Goal: Task Accomplishment & Management: Manage account settings

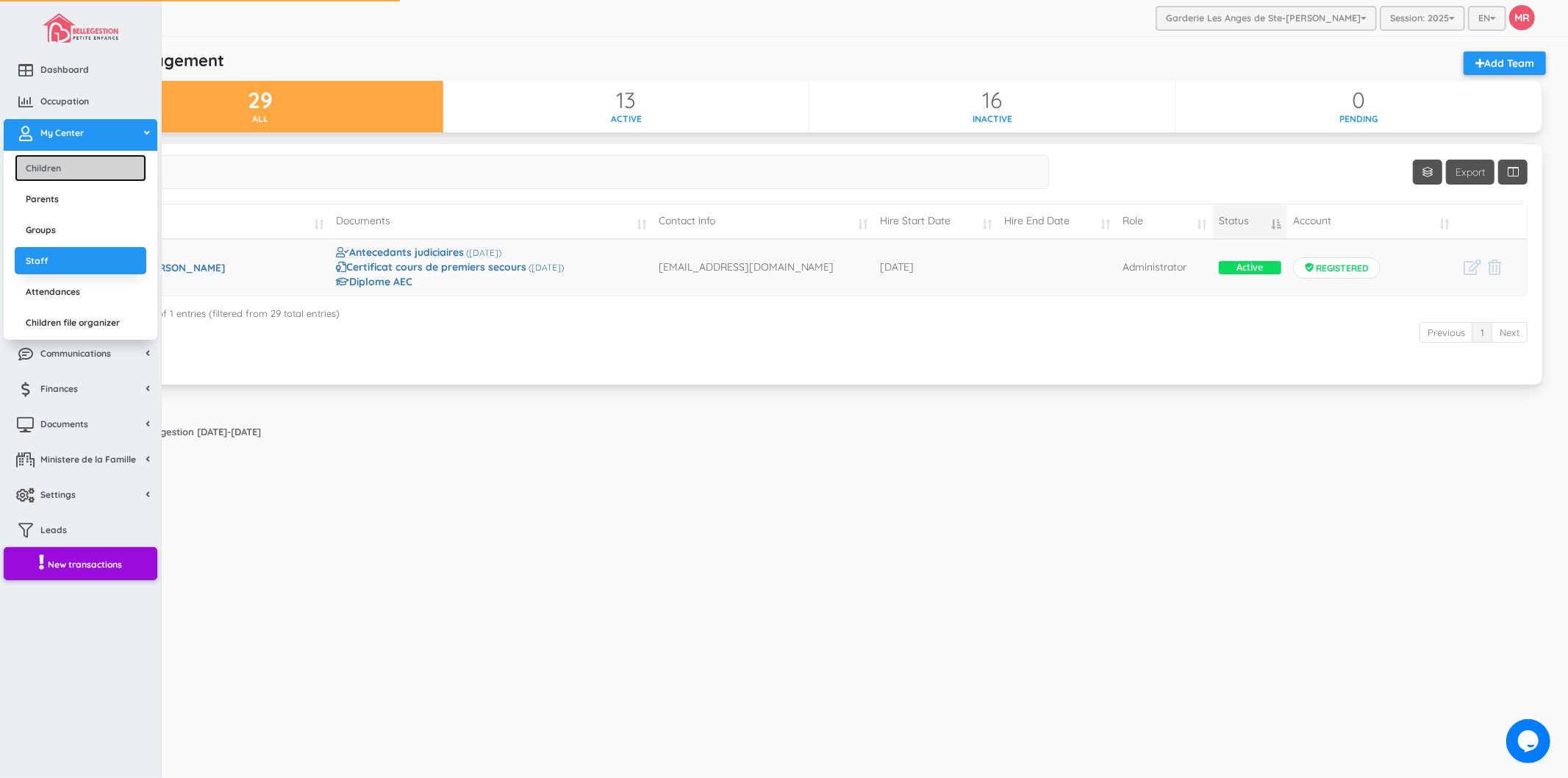
click at [53, 164] on link "Children" at bounding box center [81, 168] width 132 height 28
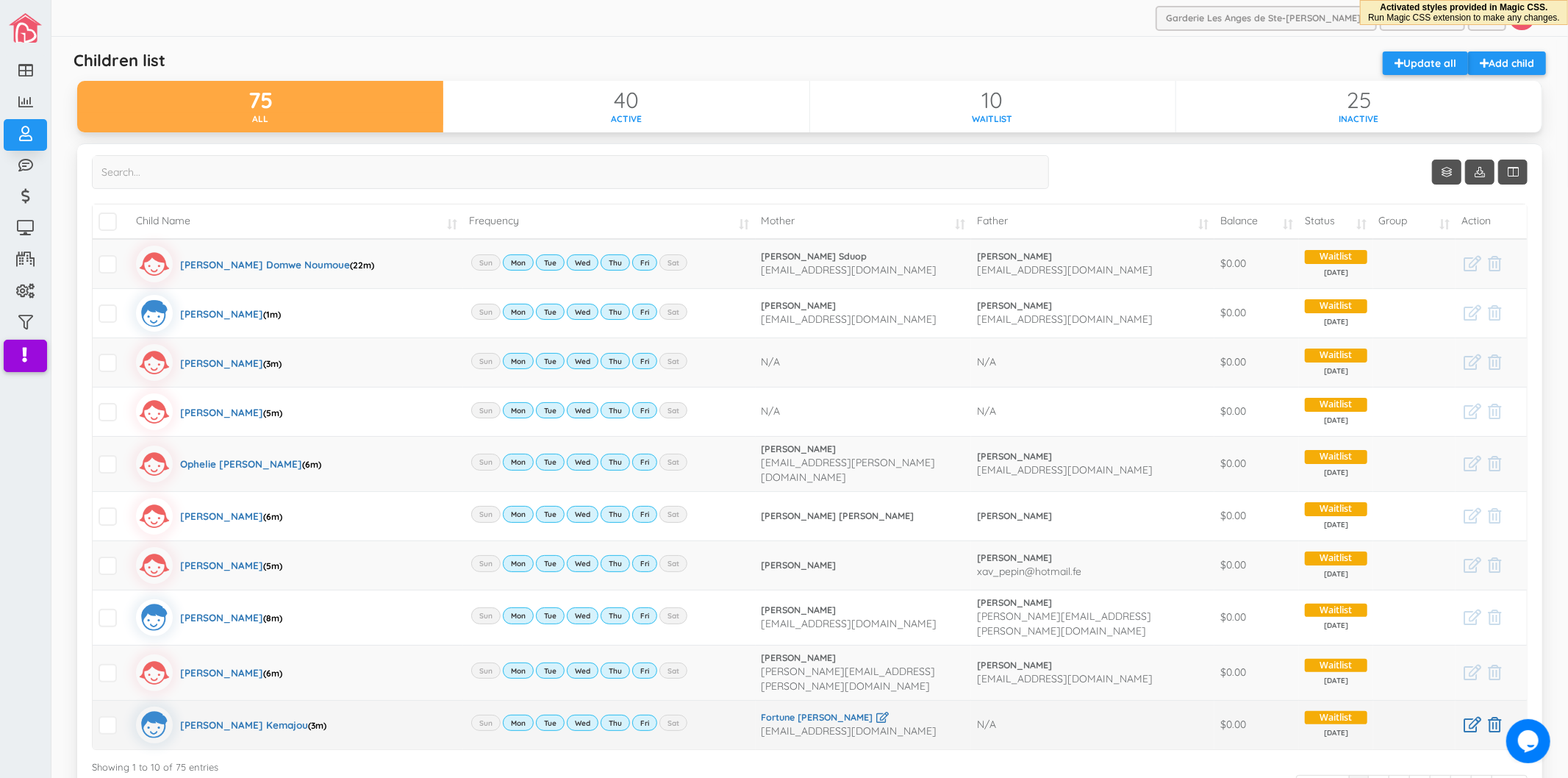
scroll to position [82, 0]
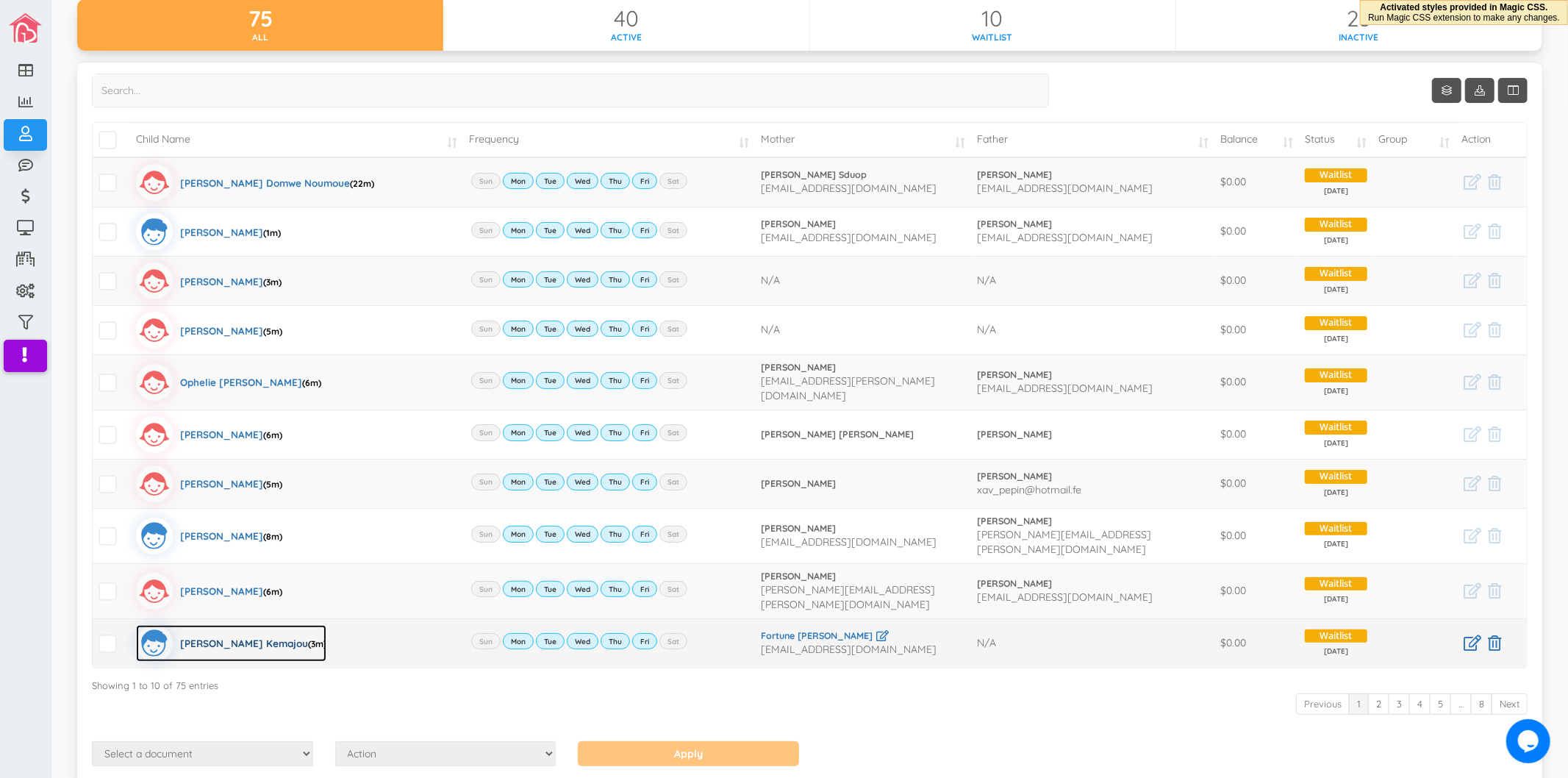
click at [275, 627] on div "Jaden Nzekon Kemajou (3m)" at bounding box center [253, 642] width 147 height 36
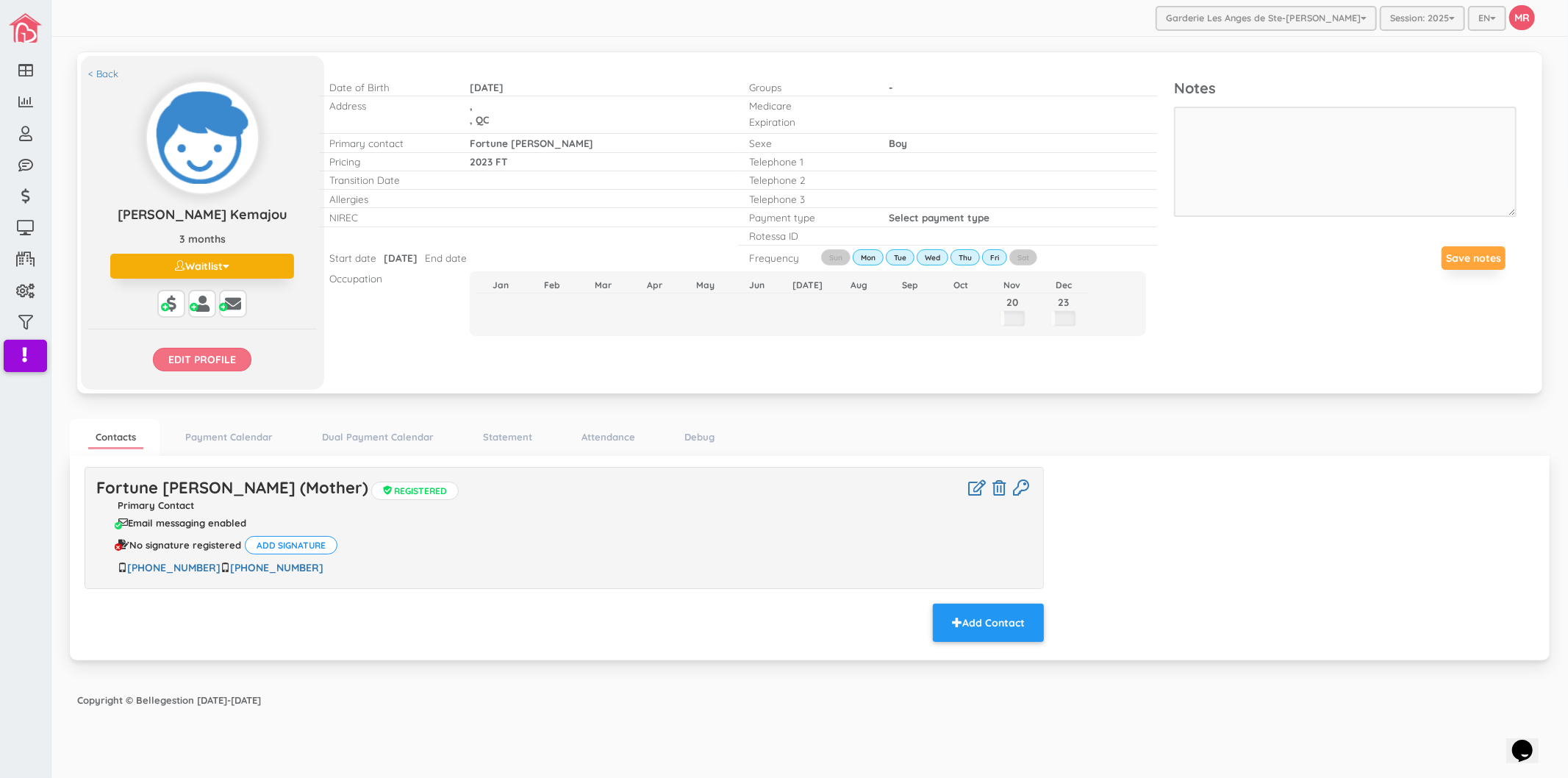
click at [218, 365] on input "Edit profile" at bounding box center [202, 360] width 98 height 24
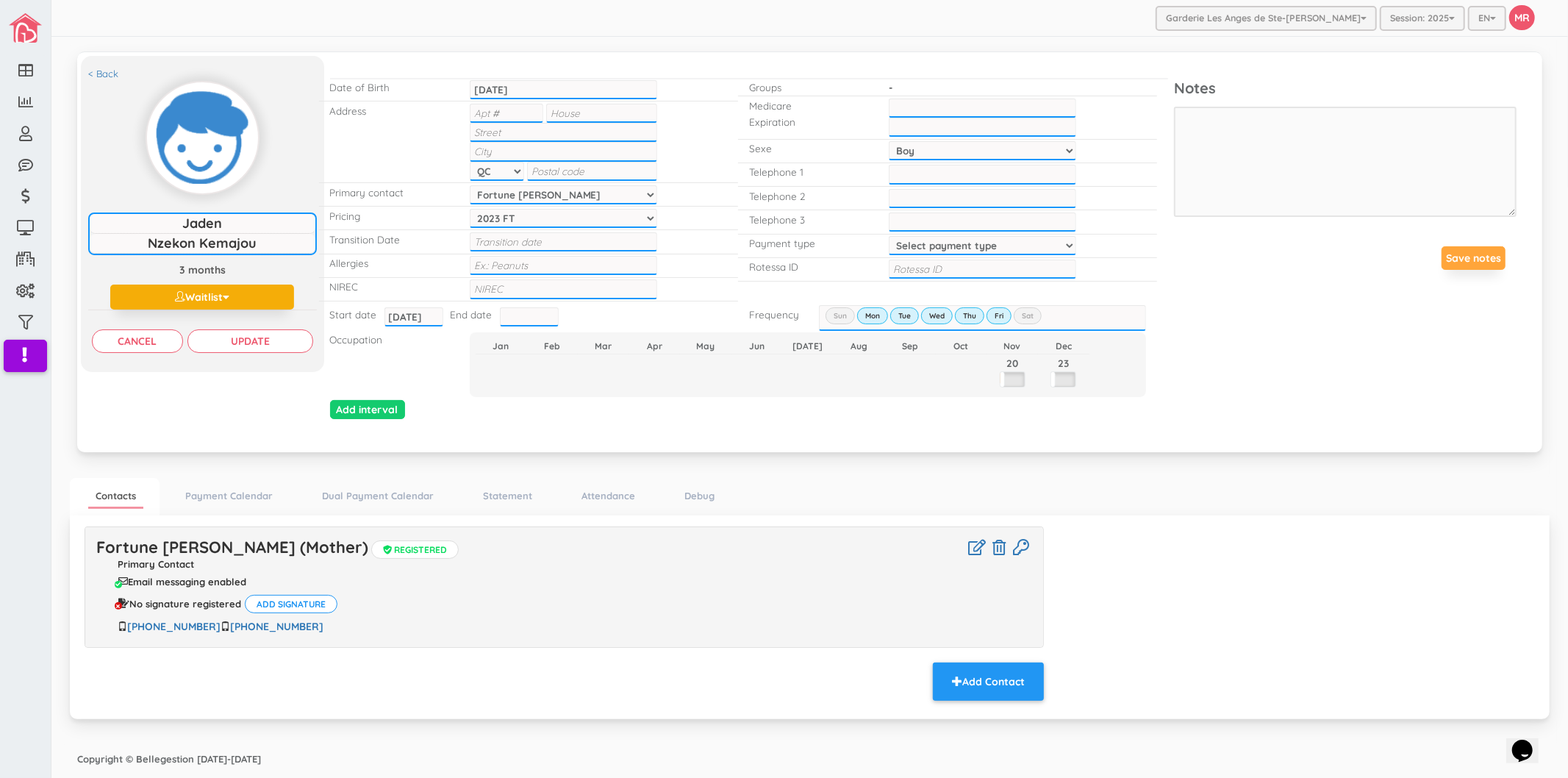
click at [520, 284] on input "text" at bounding box center [564, 288] width 188 height 19
type input "1202504205092"
click at [251, 341] on input "Update" at bounding box center [251, 341] width 126 height 24
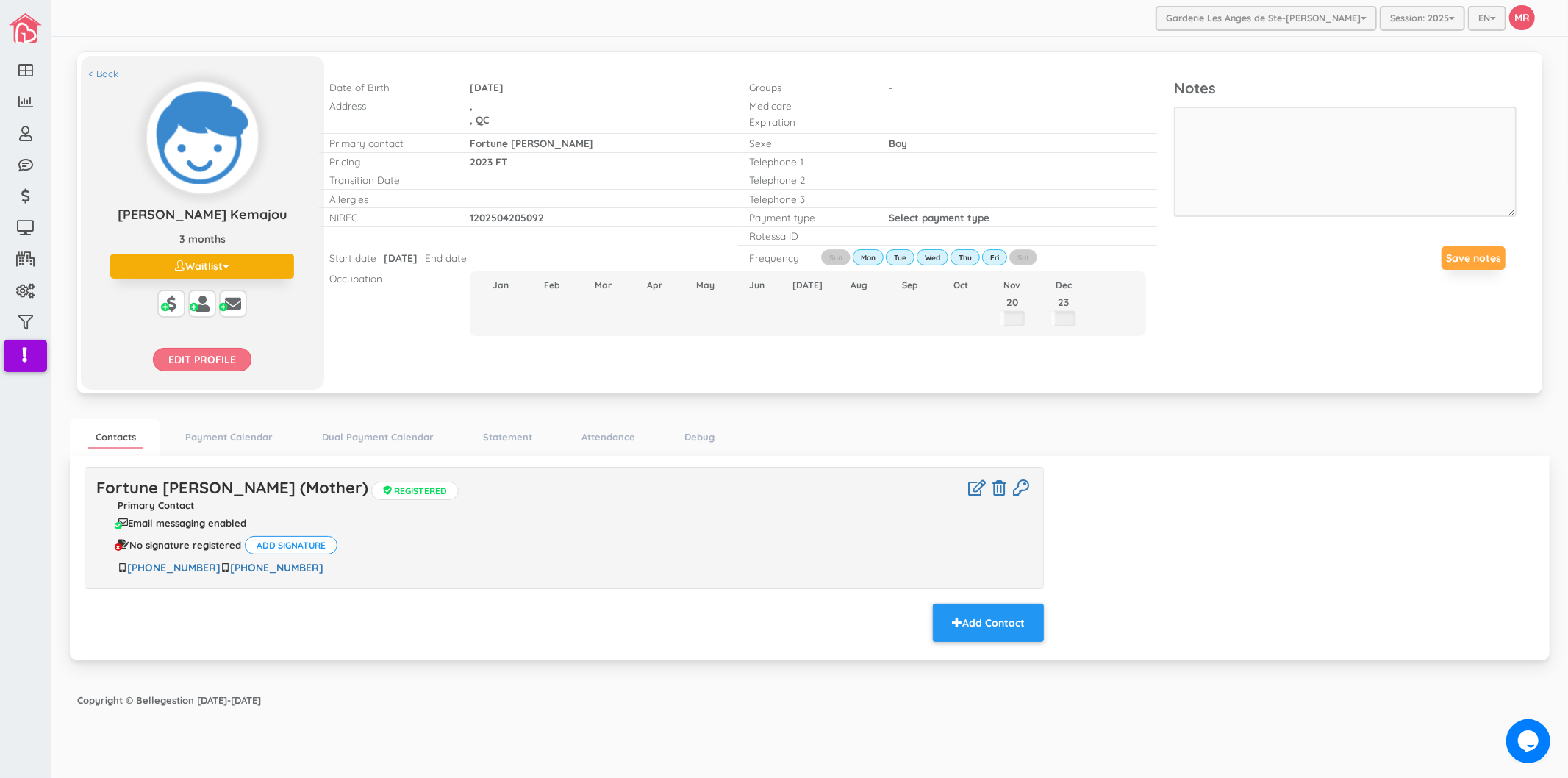
click at [224, 358] on input "Edit profile" at bounding box center [202, 360] width 98 height 24
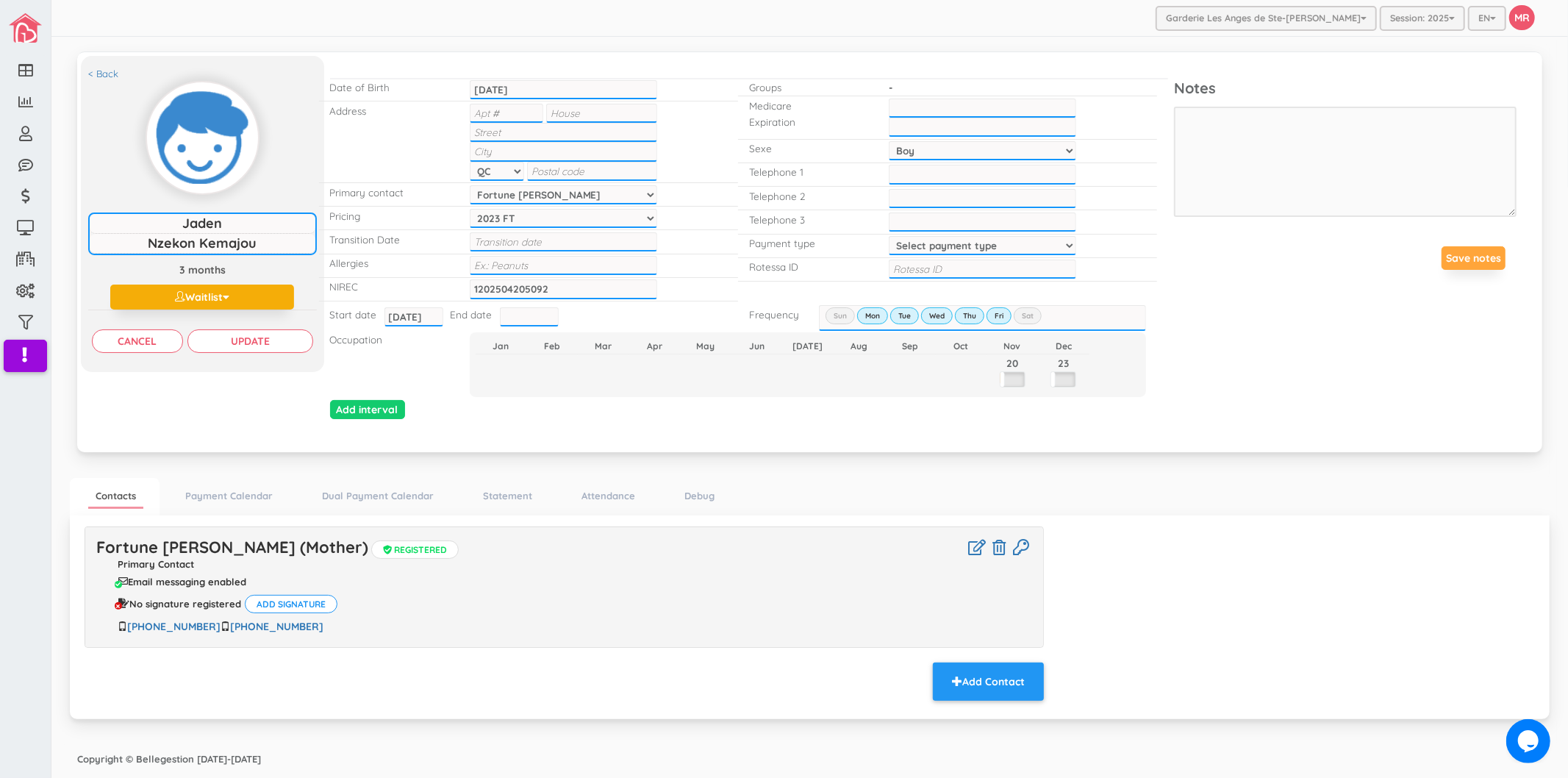
click at [924, 260] on input "text" at bounding box center [983, 269] width 188 height 19
click at [921, 101] on input "text" at bounding box center [983, 107] width 188 height 19
type input "NZEJ25060616"
click at [294, 342] on input "Update" at bounding box center [251, 341] width 126 height 24
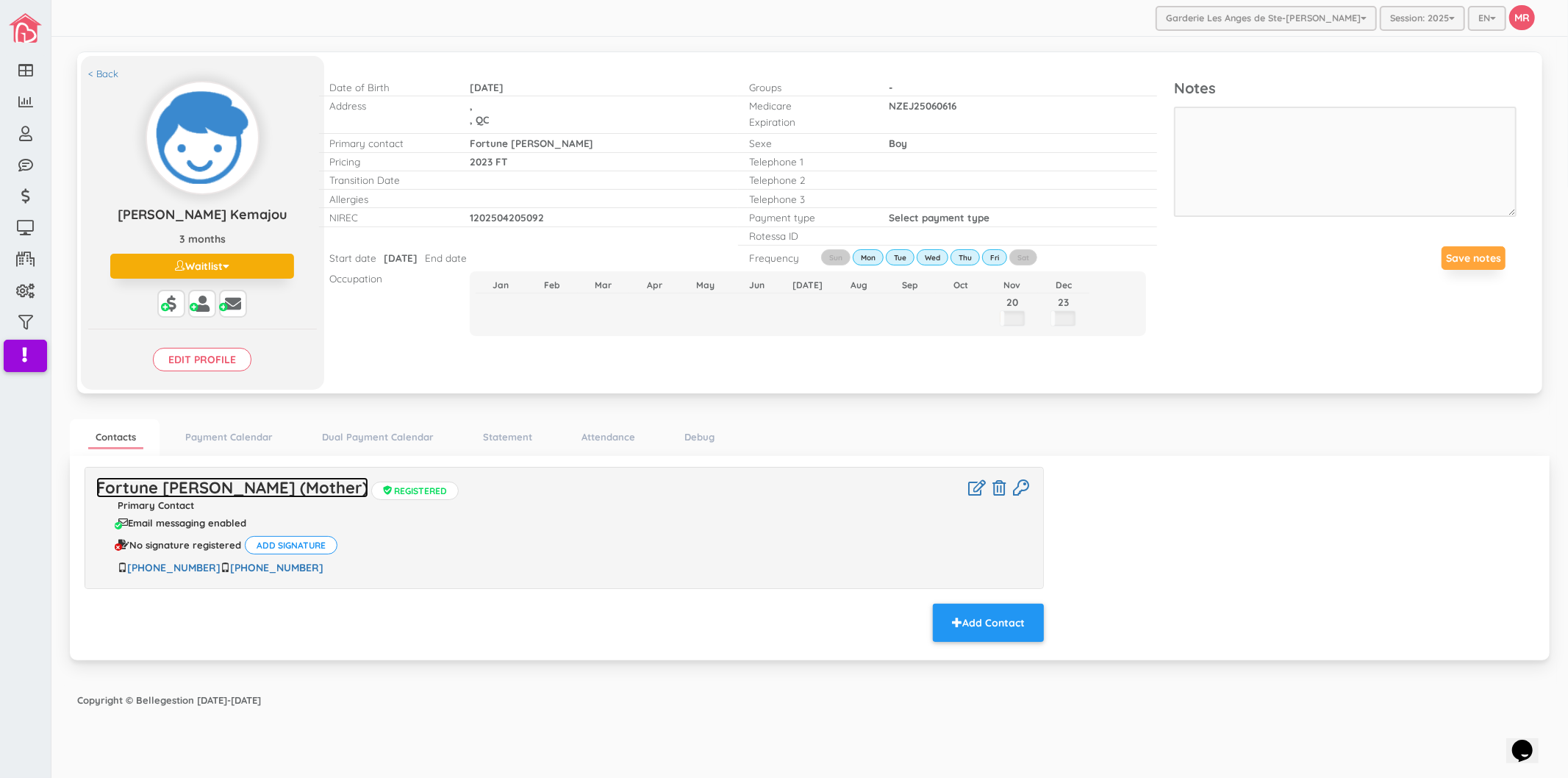
click at [281, 491] on link "Fortune [PERSON_NAME] (Mother)" at bounding box center [232, 487] width 272 height 21
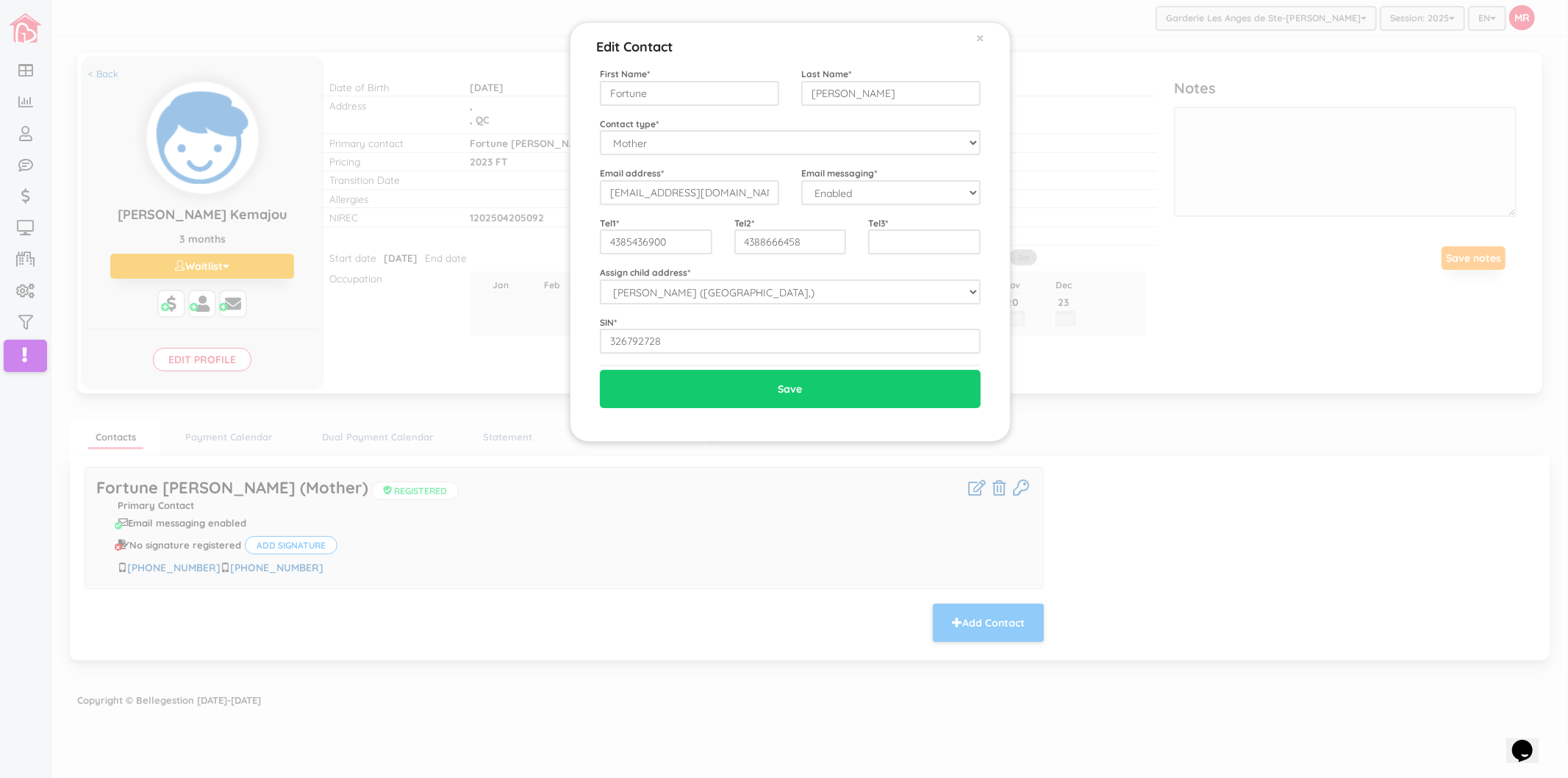
click at [1304, 434] on div "Edit Contact × Close First Name * Fortune Last Name * [PERSON_NAME] Contact typ…" at bounding box center [784, 389] width 1568 height 778
